Goal: Task Accomplishment & Management: Manage account settings

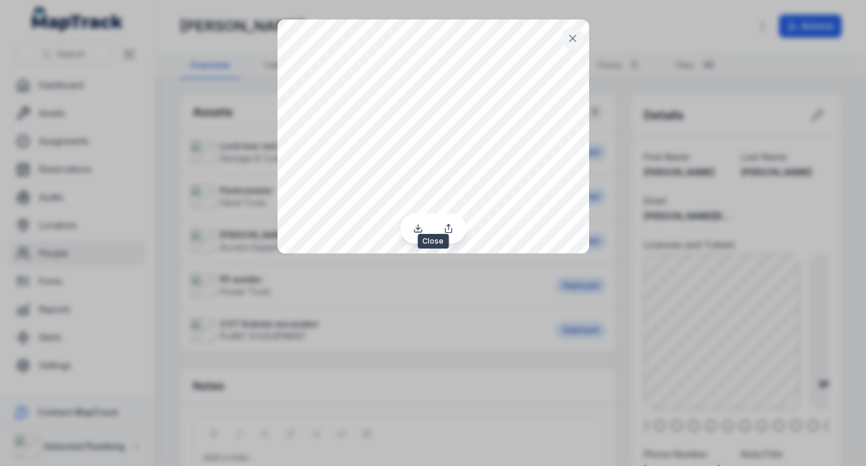
click at [567, 34] on icon at bounding box center [573, 38] width 12 height 12
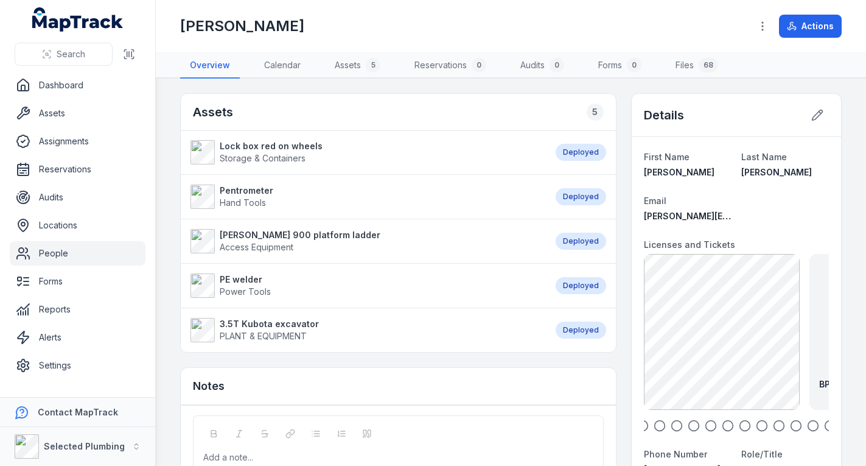
drag, startPoint x: 713, startPoint y: 425, endPoint x: 675, endPoint y: 414, distance: 39.9
click at [675, 414] on div "BP-Plumber Licence Front [DATE] 283.35 KB BP-Plumbers Licence Back [DATE] 358.2…" at bounding box center [736, 343] width 185 height 178
drag, startPoint x: 683, startPoint y: 419, endPoint x: 626, endPoint y: 405, distance: 59.6
click at [739, 422] on icon "button" at bounding box center [745, 425] width 12 height 12
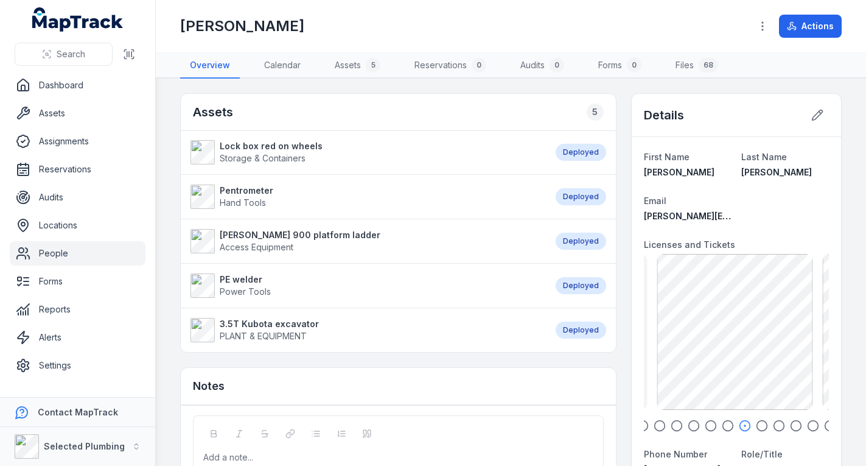
click at [722, 424] on icon "button" at bounding box center [728, 425] width 12 height 12
click at [756, 420] on icon "button" at bounding box center [762, 425] width 12 height 12
click at [773, 422] on icon "button" at bounding box center [779, 425] width 12 height 12
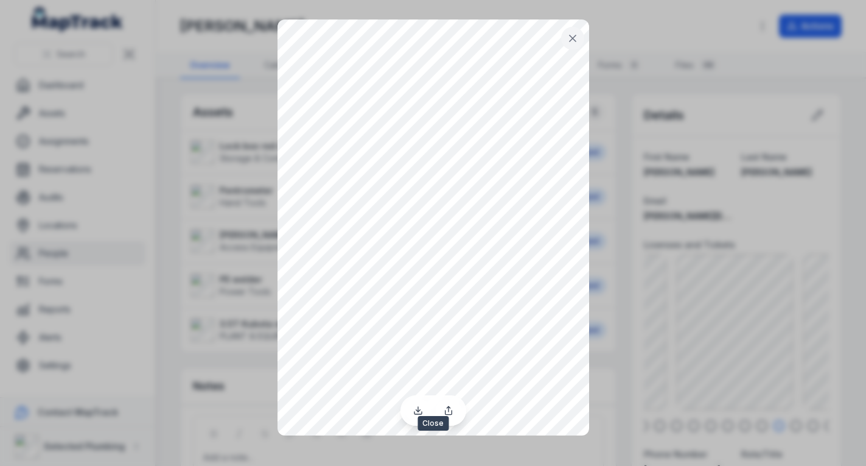
click at [568, 42] on icon at bounding box center [573, 38] width 12 height 12
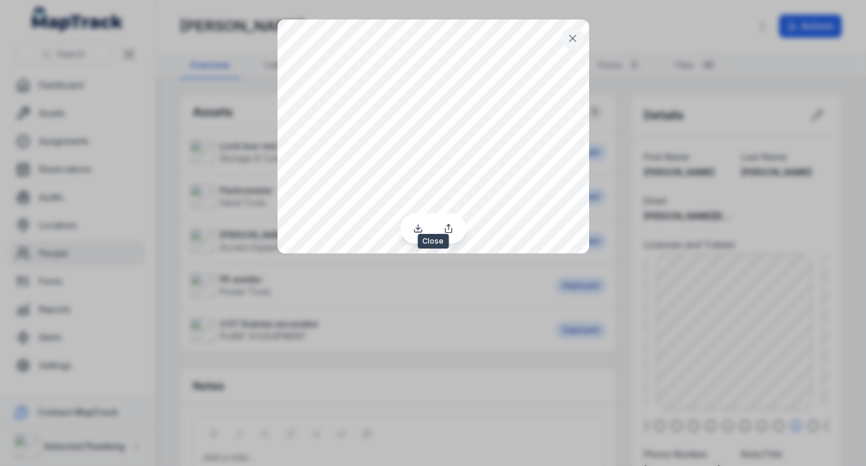
click at [567, 39] on icon at bounding box center [573, 38] width 12 height 12
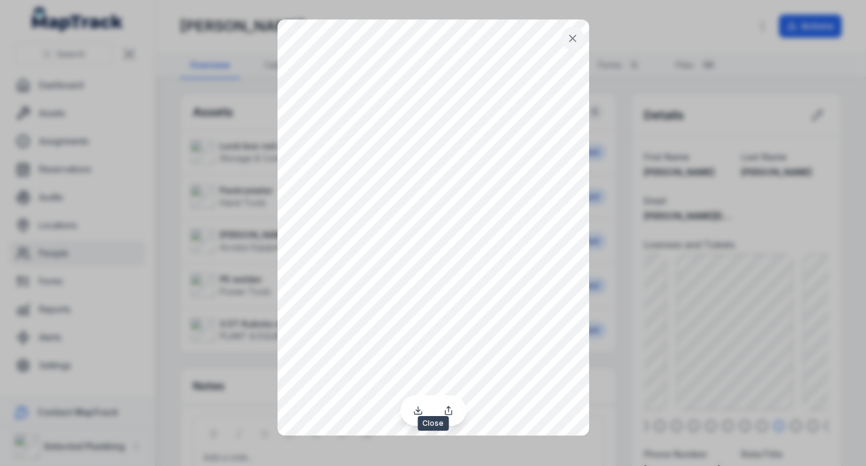
click at [570, 40] on icon at bounding box center [573, 38] width 12 height 12
click at [414, 404] on link at bounding box center [418, 410] width 26 height 21
click at [568, 37] on icon at bounding box center [573, 38] width 12 height 12
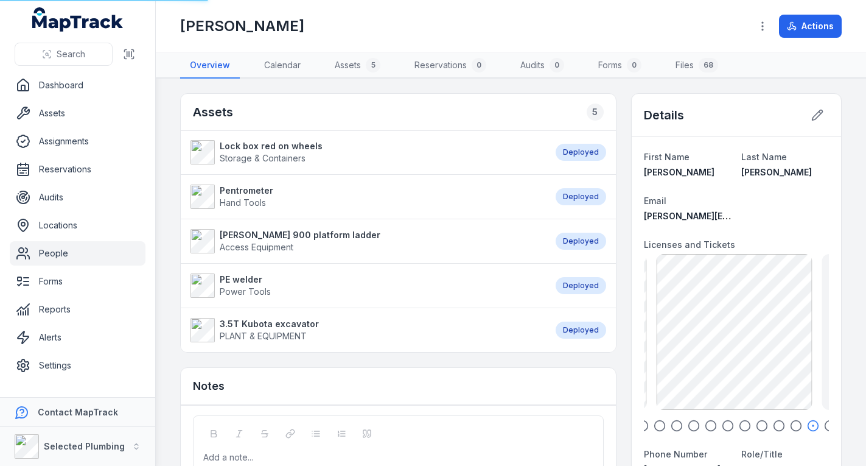
click at [854, 352] on main "Assets 5 Lock box red on wheels Storage & Containers Deployed Pentrometer Hand …" at bounding box center [511, 272] width 710 height 387
drag, startPoint x: 772, startPoint y: 346, endPoint x: 801, endPoint y: 244, distance: 106.2
click at [801, 244] on dt "Licenses and Tickets" at bounding box center [736, 244] width 185 height 15
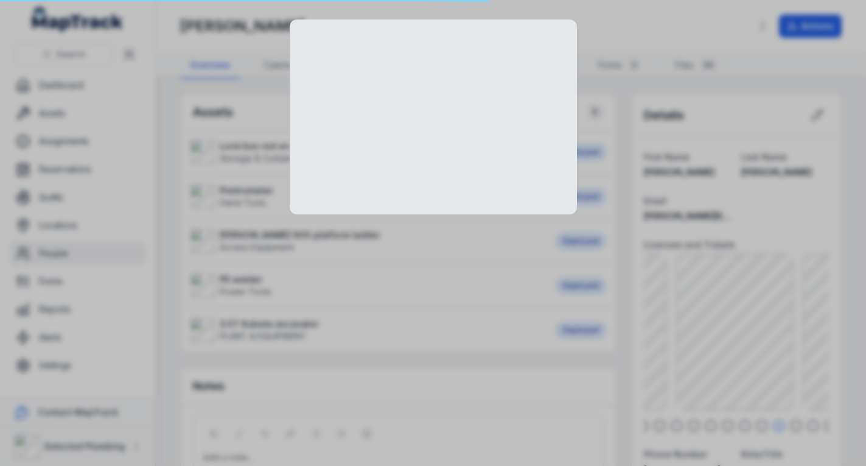
click at [724, 302] on div at bounding box center [433, 233] width 866 height 466
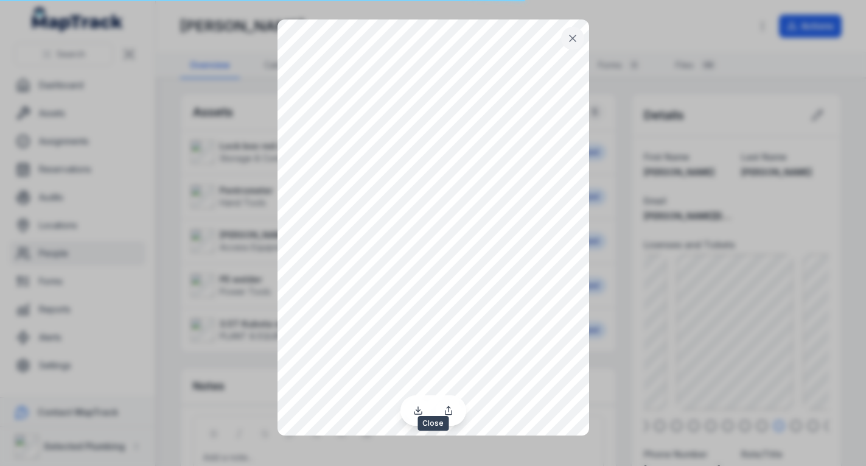
click at [574, 40] on icon at bounding box center [573, 38] width 12 height 12
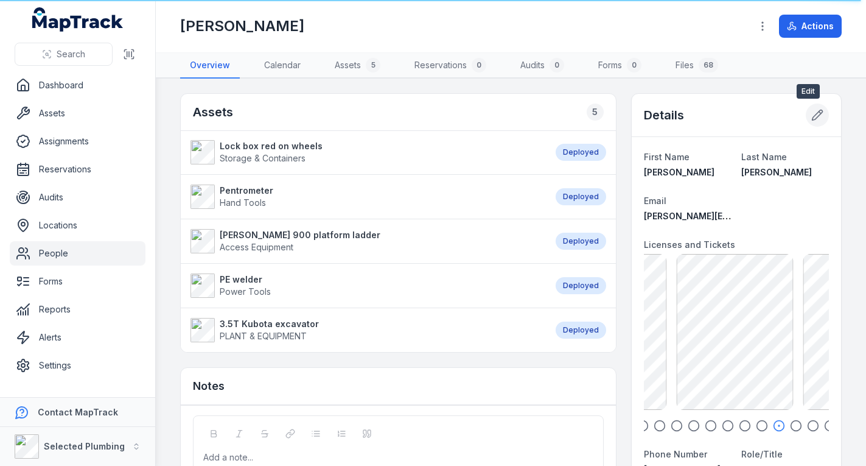
click at [811, 112] on icon at bounding box center [817, 115] width 12 height 12
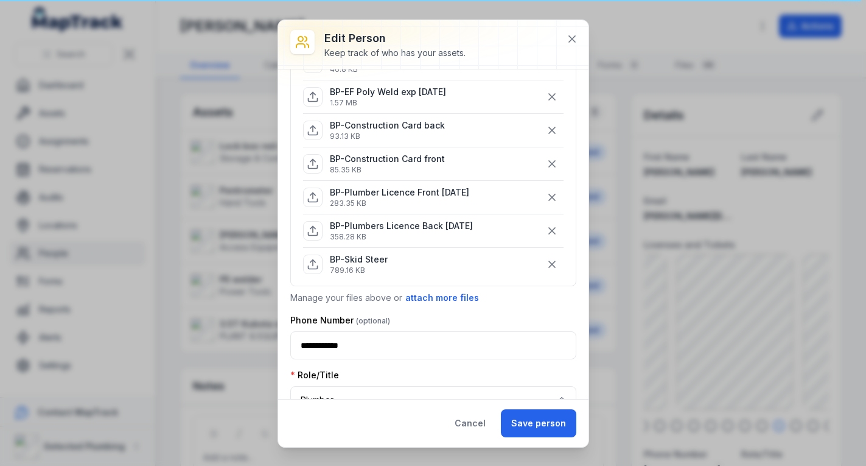
scroll to position [669, 0]
click at [462, 292] on button "attach more files" at bounding box center [442, 296] width 75 height 13
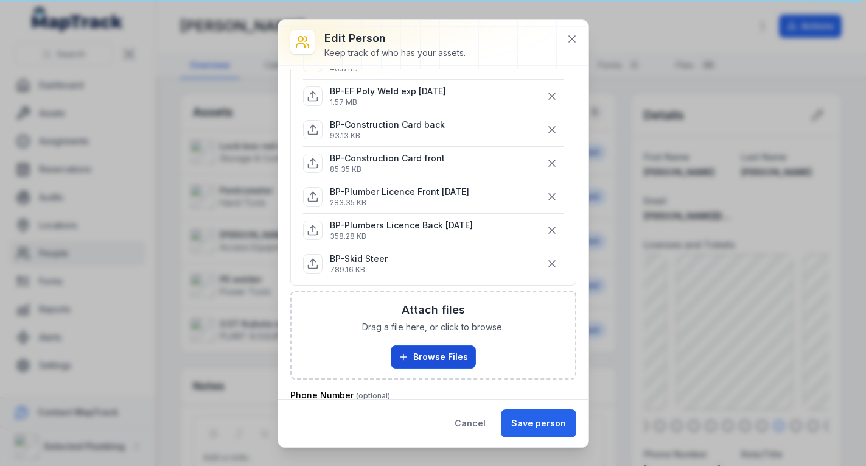
click at [431, 349] on button "Browse Files" at bounding box center [433, 356] width 85 height 23
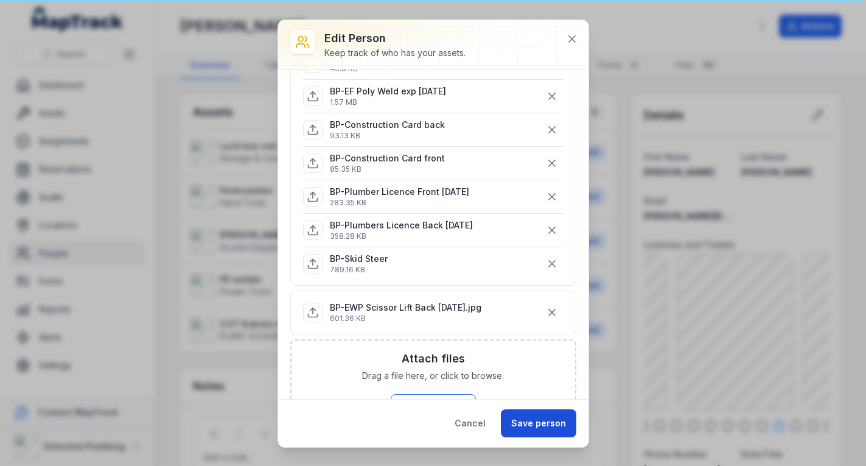
click at [536, 414] on button "Save person" at bounding box center [538, 423] width 75 height 28
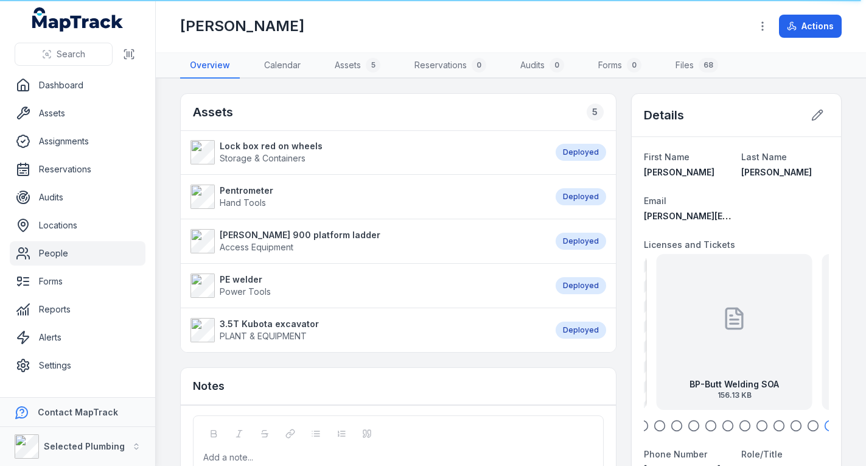
click at [722, 337] on div at bounding box center [734, 319] width 24 height 110
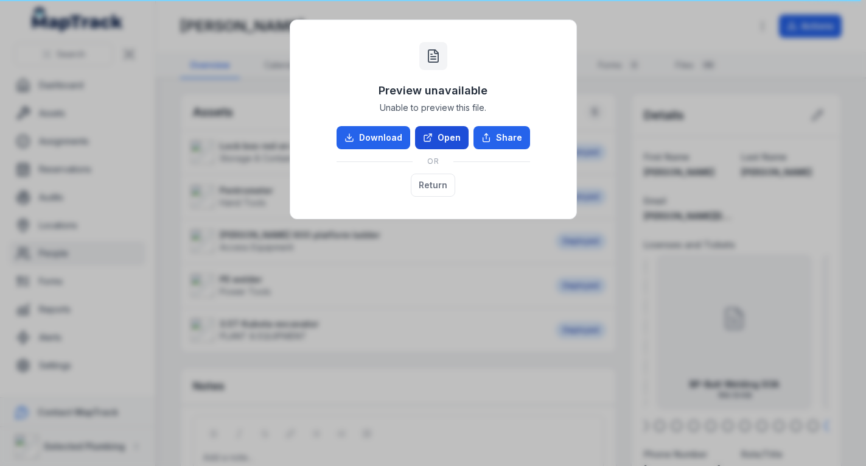
click at [458, 134] on link "Open" at bounding box center [442, 137] width 54 height 23
click at [435, 181] on button "Return" at bounding box center [433, 184] width 44 height 23
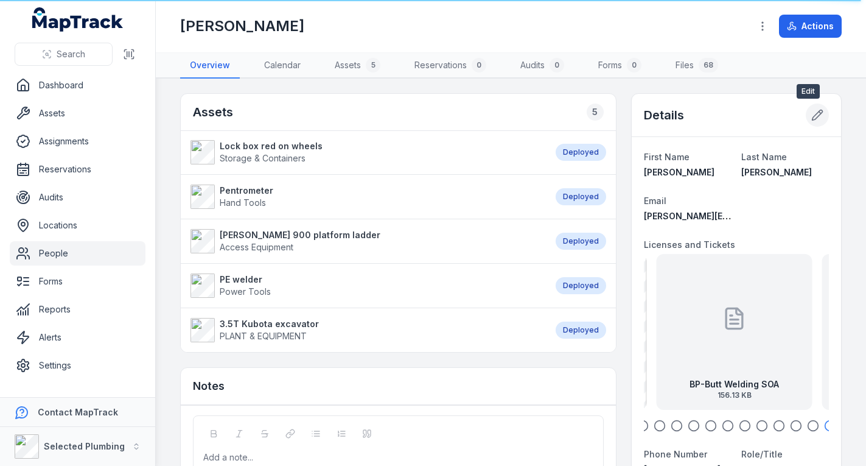
click at [813, 116] on icon at bounding box center [817, 115] width 12 height 12
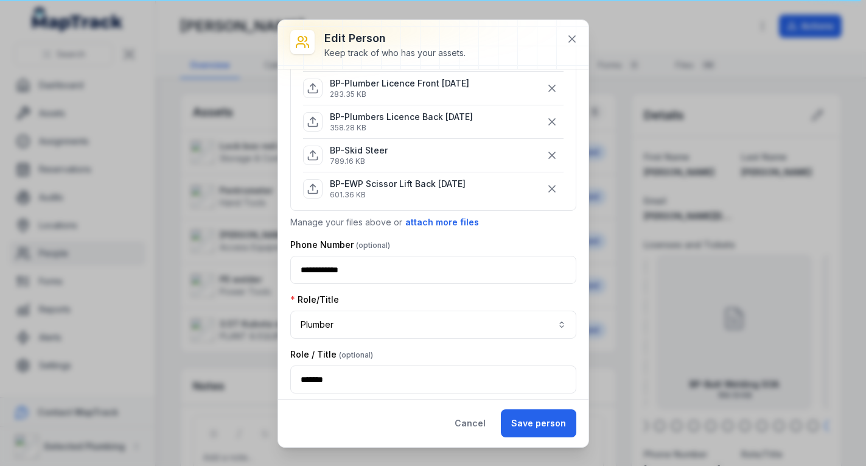
scroll to position [791, 0]
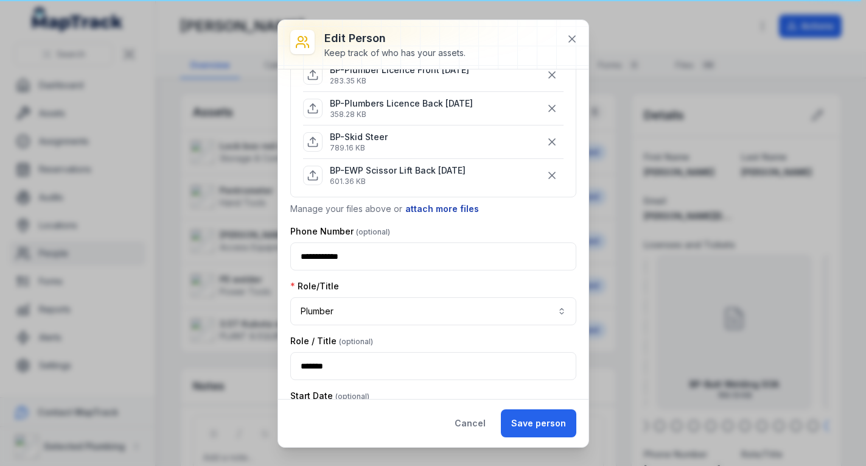
click at [435, 207] on button "attach more files" at bounding box center [442, 208] width 75 height 13
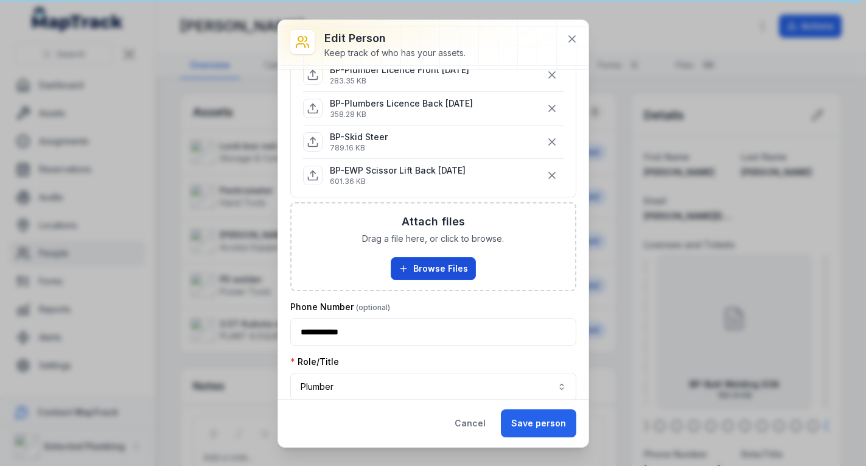
click at [430, 266] on button "Browse Files" at bounding box center [433, 268] width 85 height 23
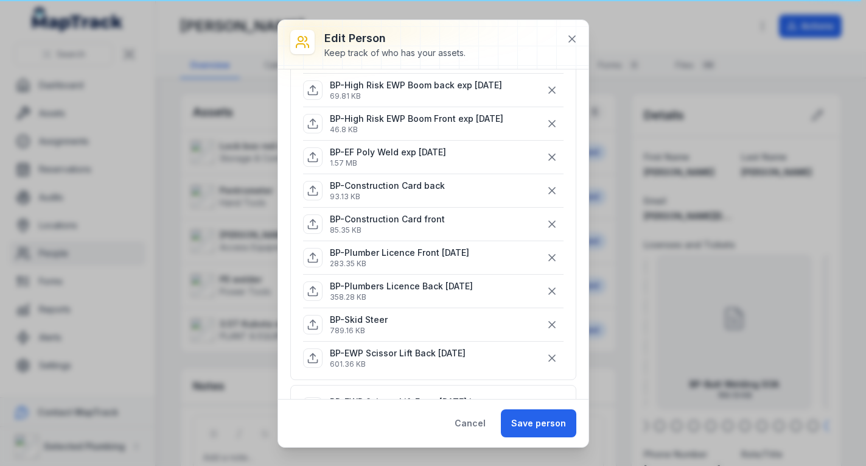
scroll to position [548, 0]
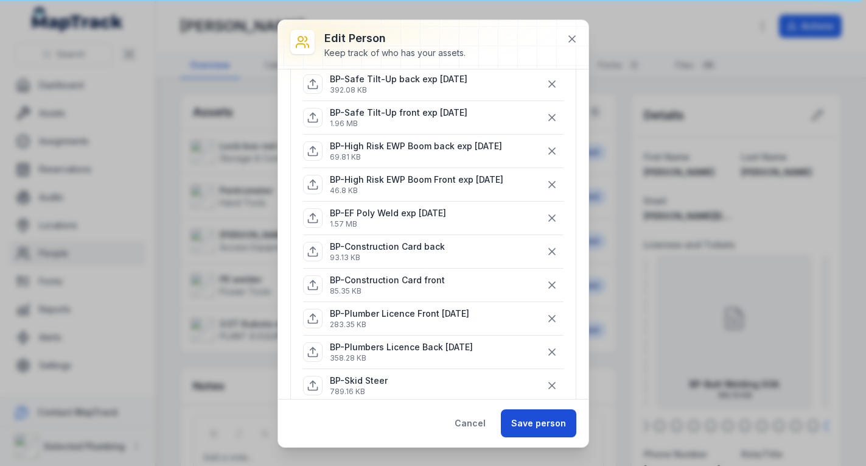
click at [540, 420] on button "Save person" at bounding box center [538, 423] width 75 height 28
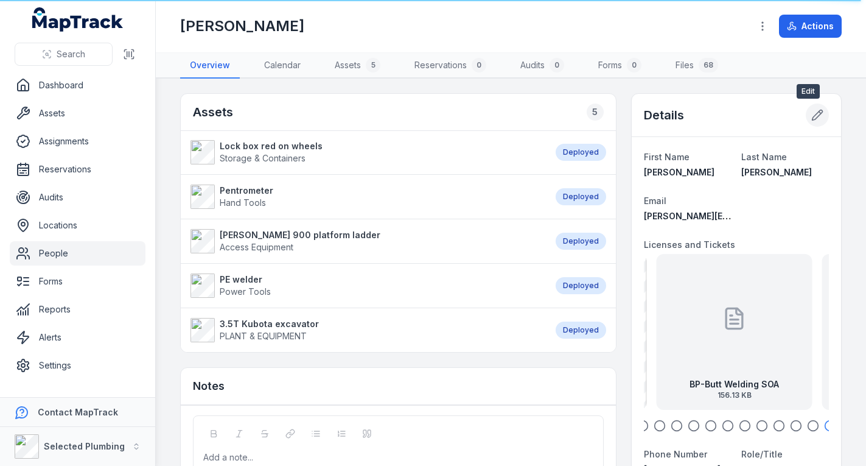
click at [811, 113] on icon at bounding box center [817, 115] width 12 height 12
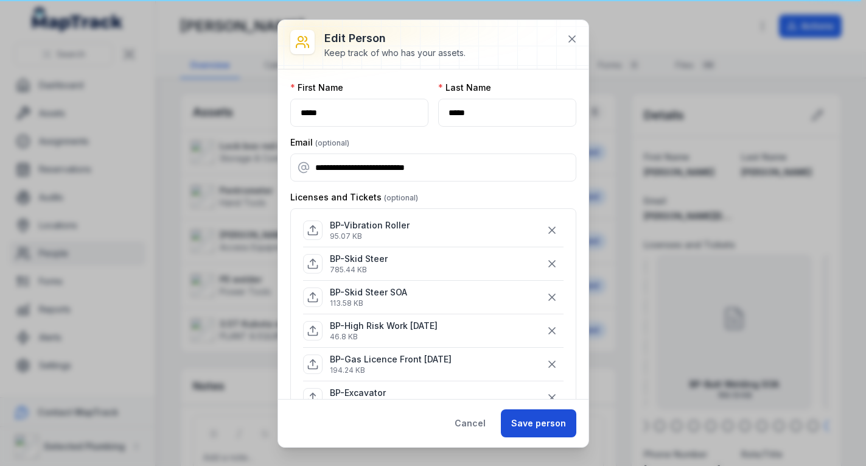
click at [526, 419] on button "Save person" at bounding box center [538, 423] width 75 height 28
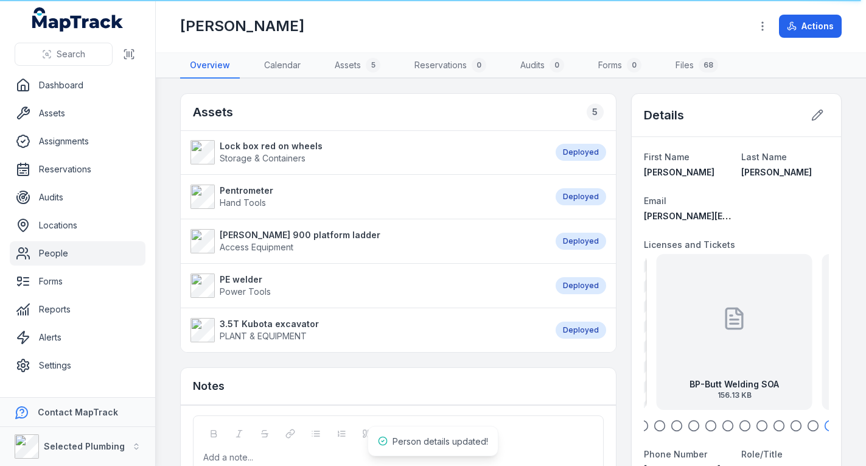
click at [672, 421] on icon "button" at bounding box center [677, 425] width 12 height 12
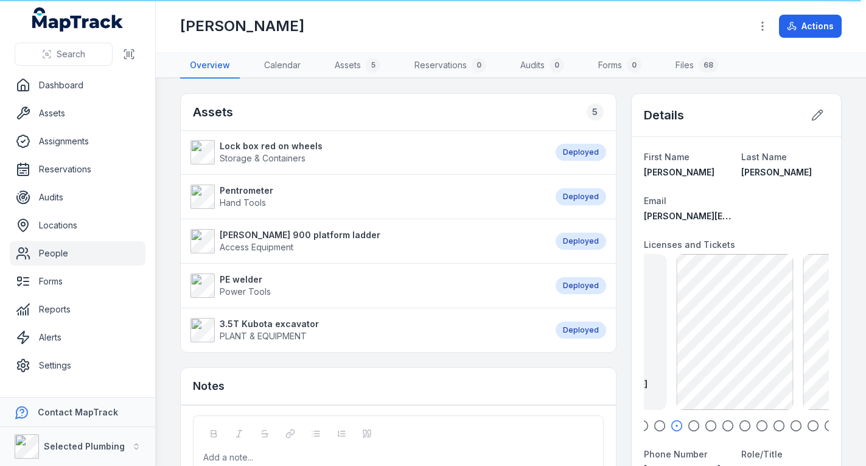
click at [654, 422] on icon "button" at bounding box center [660, 425] width 12 height 12
drag, startPoint x: 651, startPoint y: 422, endPoint x: 735, endPoint y: 418, distance: 84.1
click at [735, 418] on div "BP-Plumber Licence Front [DATE] 283.35 KB BP-Plumbers Licence Back [DATE] 358.2…" at bounding box center [736, 343] width 185 height 178
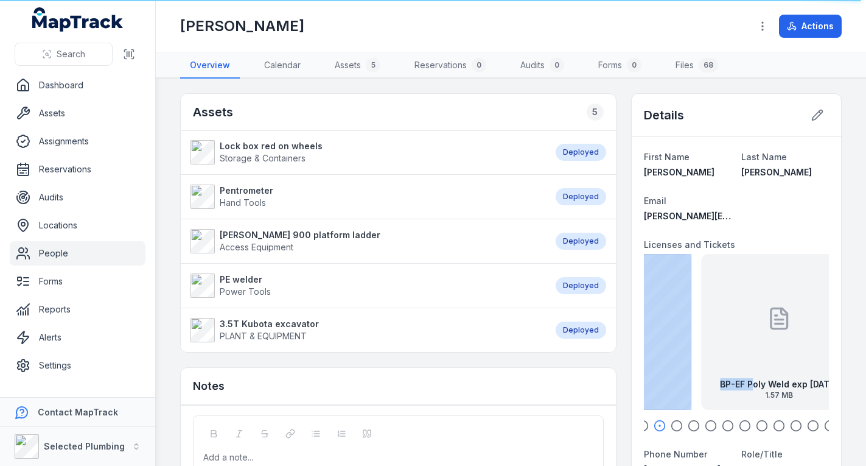
drag, startPoint x: 651, startPoint y: 365, endPoint x: 758, endPoint y: 369, distance: 107.2
click at [753, 369] on div "BP-Plumber Licence Front [DATE] 283.35 KB BP-Plumbers Licence Back [DATE] 358.2…" at bounding box center [736, 332] width 185 height 156
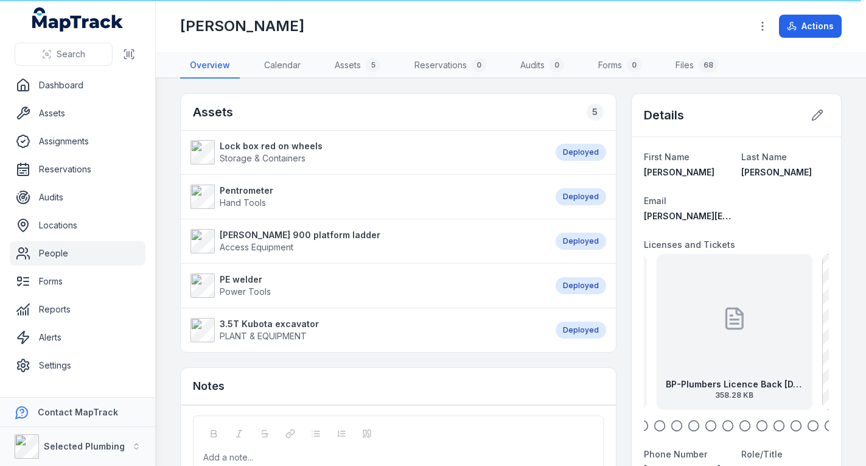
click at [783, 359] on div "BP-Plumbers Licence Back [DATE] 358.28 KB" at bounding box center [734, 332] width 156 height 156
drag, startPoint x: 701, startPoint y: 354, endPoint x: 799, endPoint y: 358, distance: 98.1
click at [770, 355] on div "BP-Plumber Licence Front [DATE] 283.35 KB" at bounding box center [746, 332] width 156 height 156
click at [713, 355] on div "BP-Plumber Licence Front [DATE] 283.35 KB" at bounding box center [735, 332] width 156 height 156
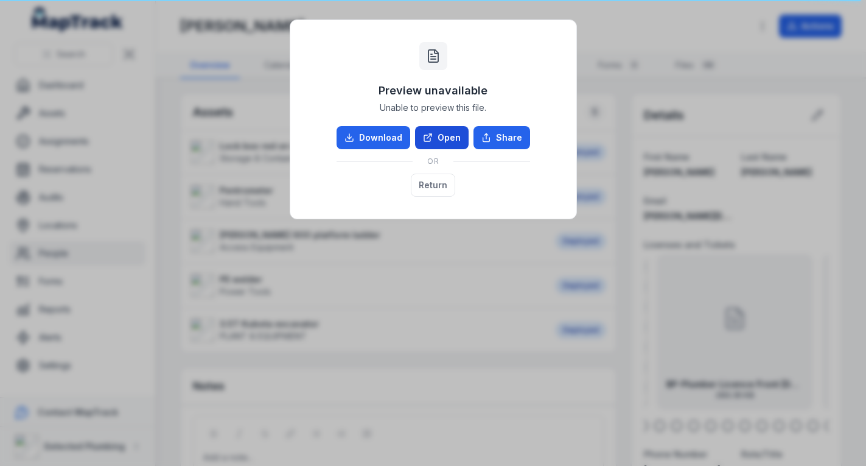
click at [437, 133] on link "Open" at bounding box center [442, 137] width 54 height 23
click at [441, 183] on button "Return" at bounding box center [433, 184] width 44 height 23
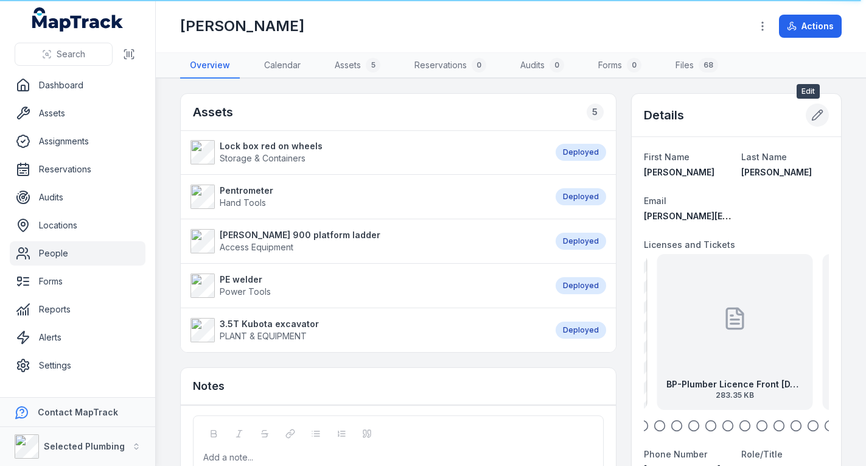
click at [811, 114] on icon at bounding box center [817, 115] width 12 height 12
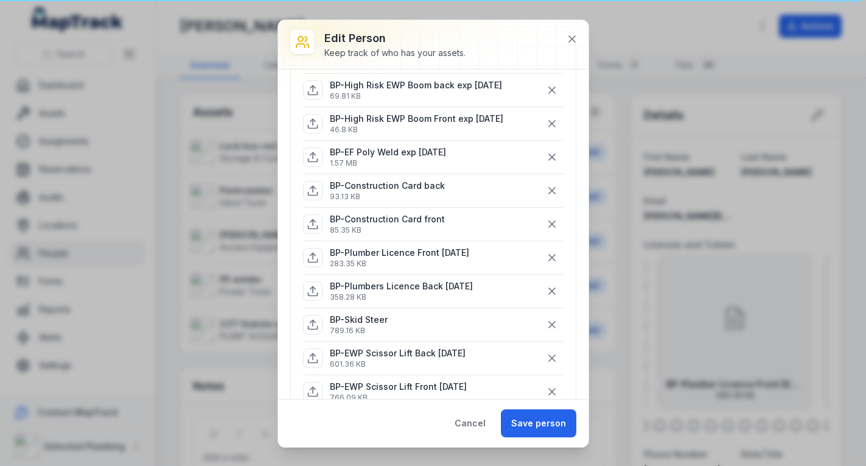
scroll to position [669, 0]
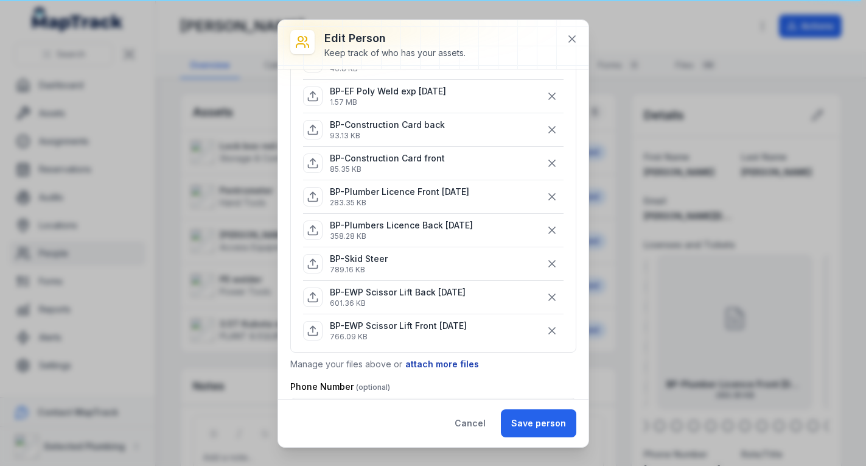
click at [418, 365] on button "attach more files" at bounding box center [442, 363] width 75 height 13
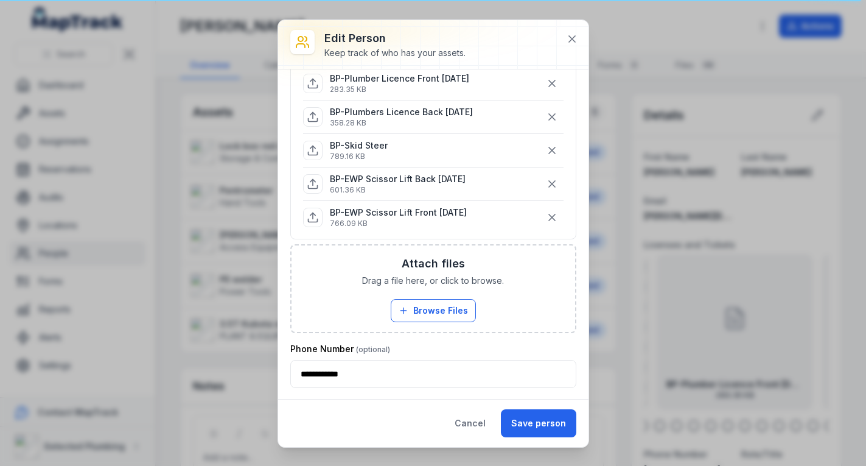
scroll to position [791, 0]
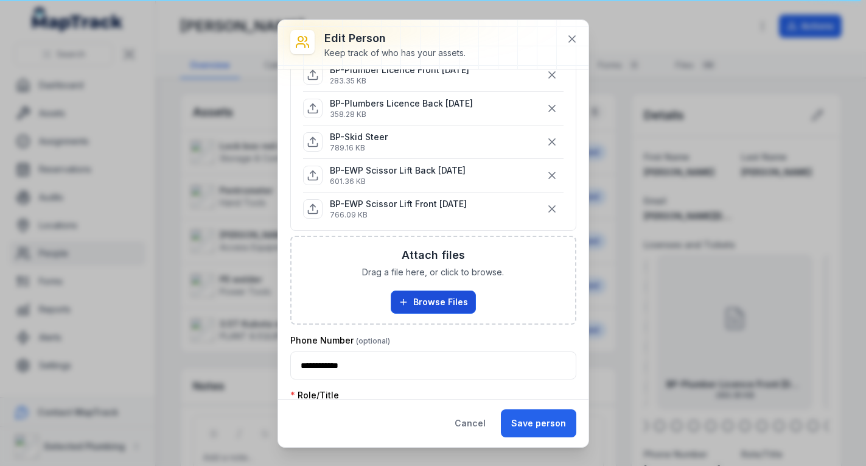
click at [431, 302] on button "Browse Files" at bounding box center [433, 301] width 85 height 23
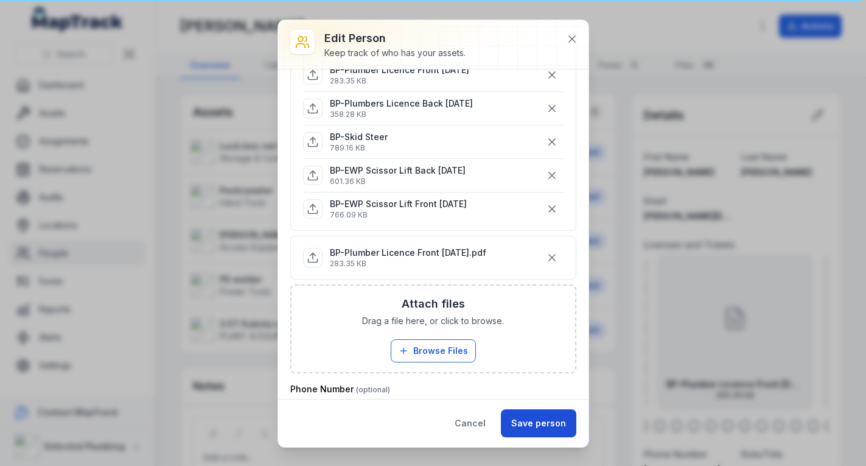
click at [550, 424] on button "Save person" at bounding box center [538, 423] width 75 height 28
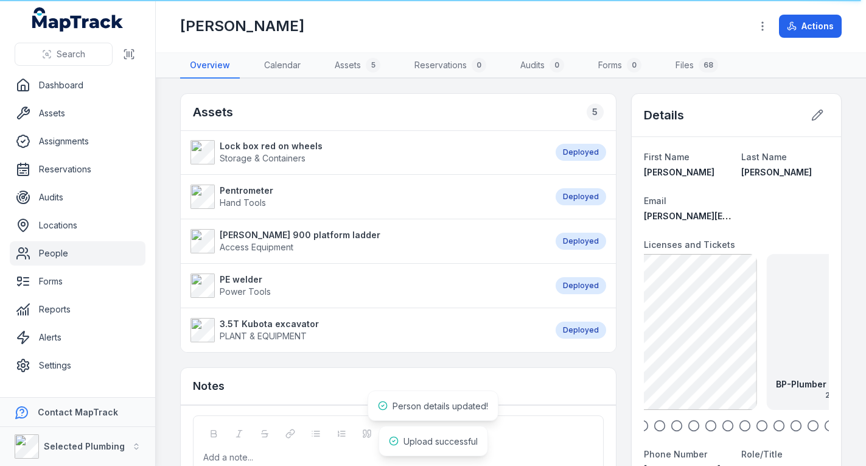
drag, startPoint x: 737, startPoint y: 322, endPoint x: 896, endPoint y: 302, distance: 160.0
click at [865, 302] on html "Search Dashboard Assets Assignments Reservations Audits Locations People Forms …" at bounding box center [433, 233] width 866 height 466
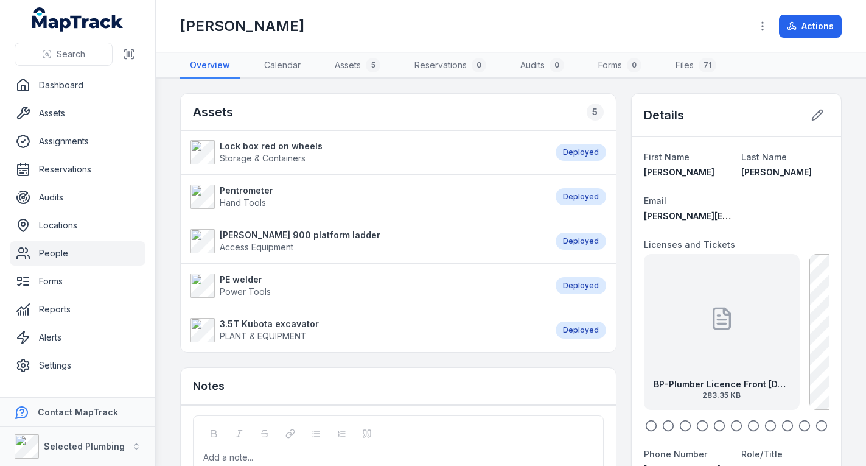
click at [711, 338] on div at bounding box center [722, 319] width 24 height 110
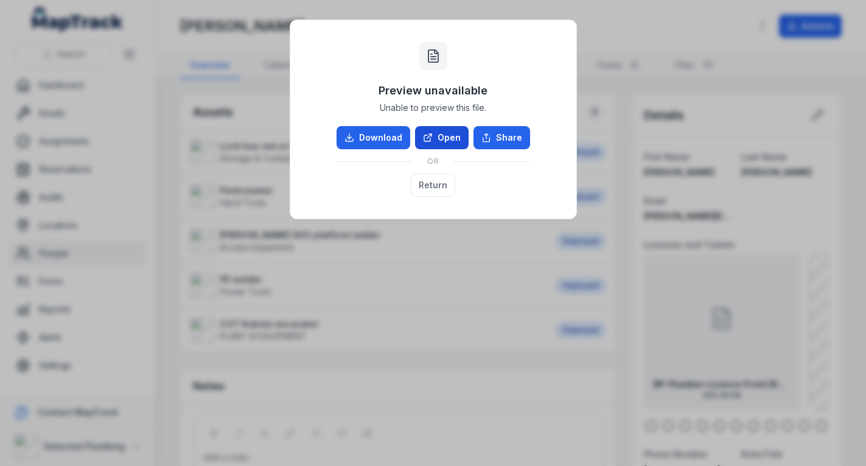
click at [445, 136] on link "Open" at bounding box center [442, 137] width 54 height 23
click at [428, 181] on button "Return" at bounding box center [433, 184] width 44 height 23
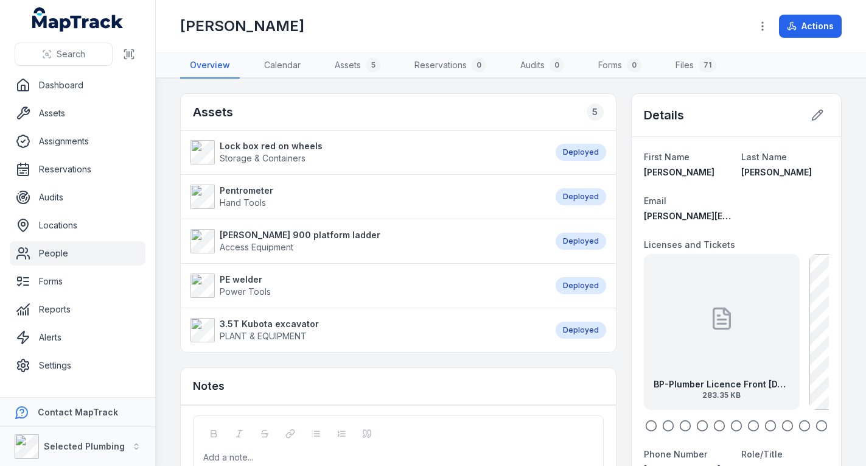
click at [722, 298] on div at bounding box center [722, 319] width 24 height 110
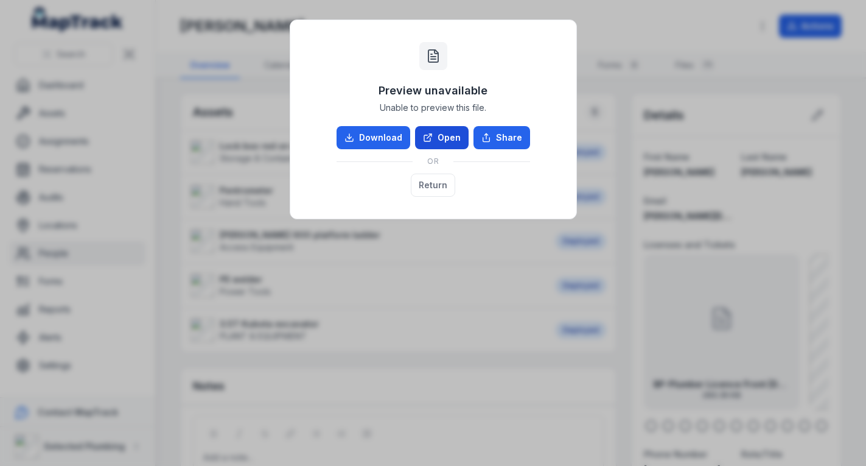
click at [442, 131] on link "Open" at bounding box center [442, 137] width 54 height 23
drag, startPoint x: 444, startPoint y: 183, endPoint x: 453, endPoint y: 180, distance: 10.2
click at [453, 180] on button "Return" at bounding box center [433, 184] width 44 height 23
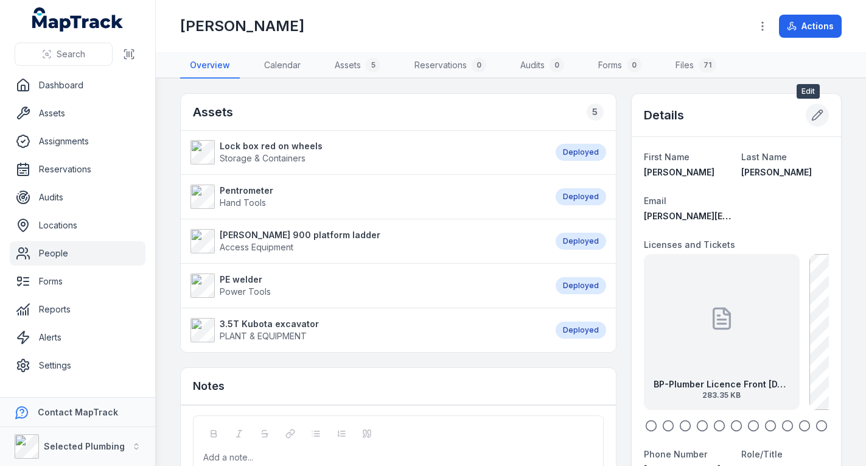
click at [811, 117] on icon at bounding box center [817, 115] width 12 height 12
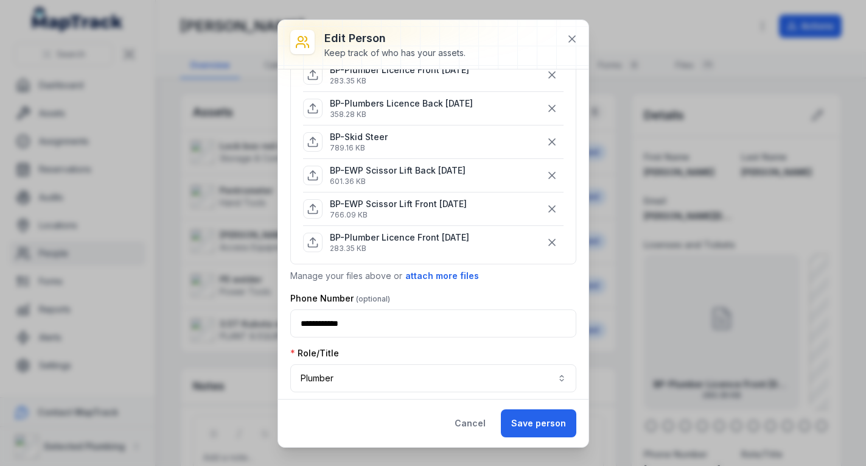
scroll to position [852, 0]
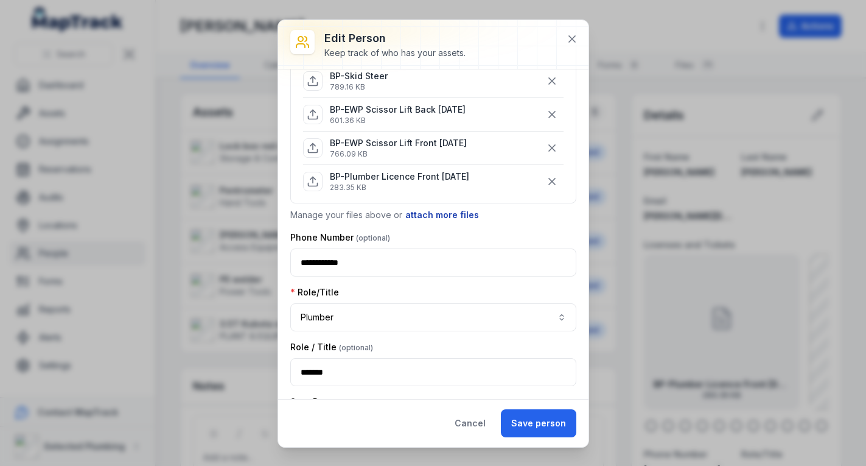
click at [450, 209] on button "attach more files" at bounding box center [442, 214] width 75 height 13
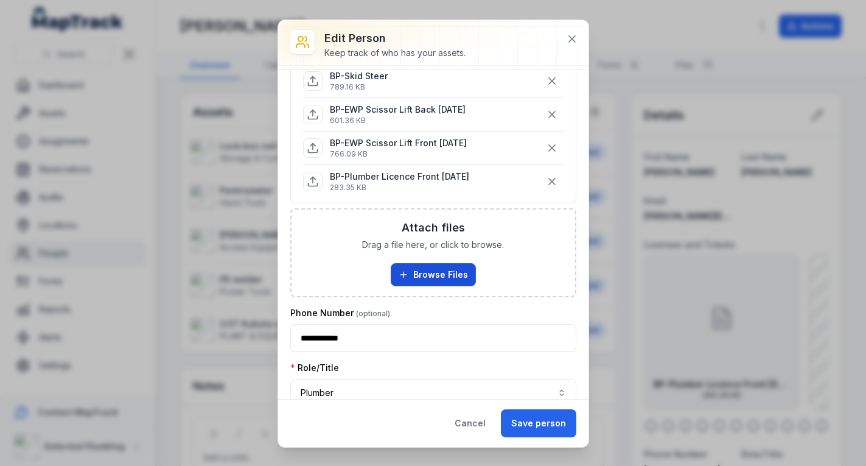
click at [431, 273] on button "Browse Files" at bounding box center [433, 274] width 85 height 23
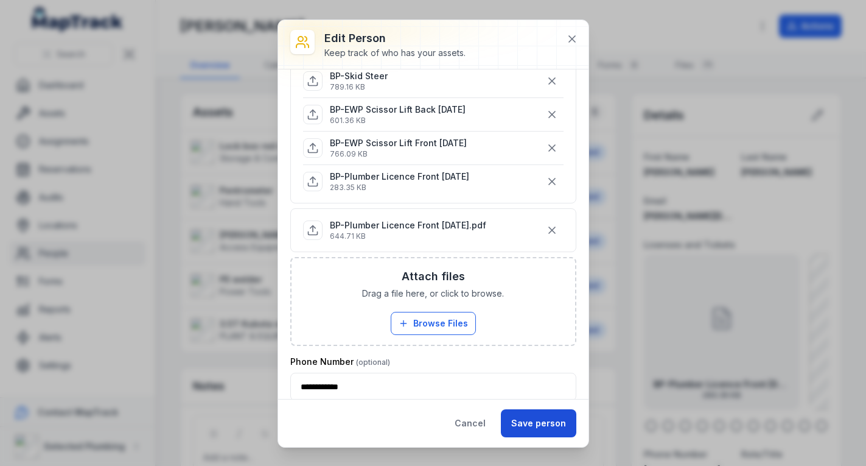
click at [527, 420] on button "Save person" at bounding box center [538, 423] width 75 height 28
